Goal: Task Accomplishment & Management: Manage account settings

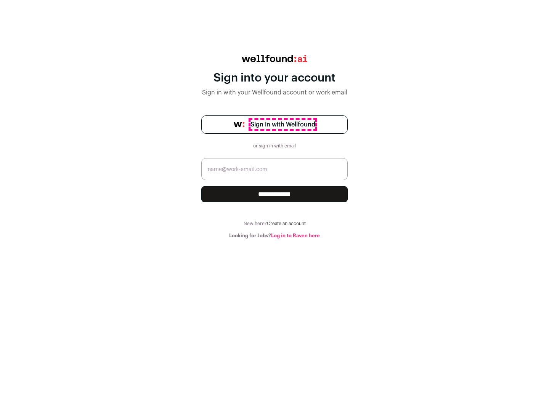
click at [282, 125] on span "Sign in with Wellfound" at bounding box center [282, 124] width 65 height 9
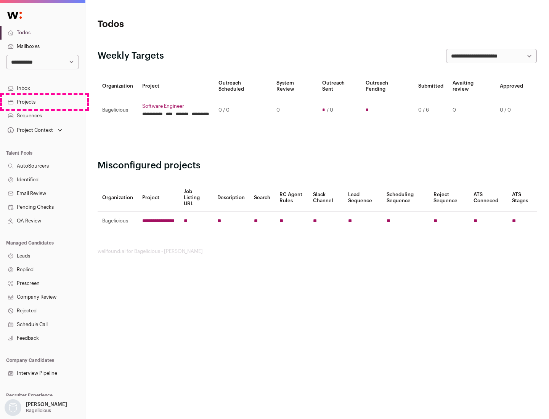
click at [42, 102] on link "Projects" at bounding box center [42, 102] width 85 height 14
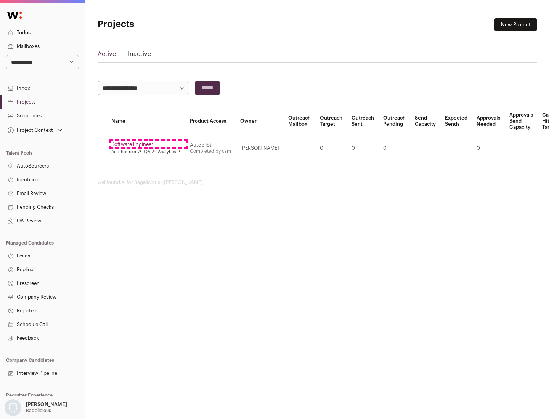
click at [148, 144] on link "Software Engineer" at bounding box center [145, 144] width 69 height 6
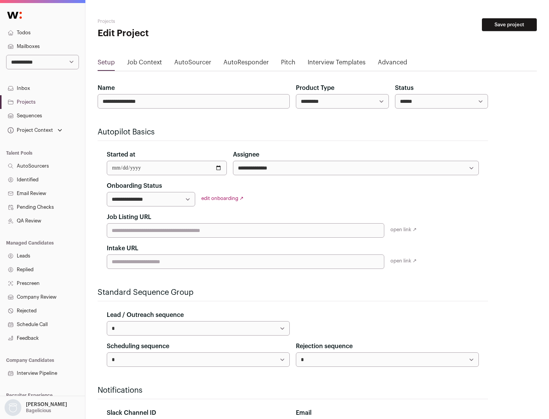
click at [509, 25] on button "Save project" at bounding box center [509, 24] width 55 height 13
